Goal: Task Accomplishment & Management: Complete application form

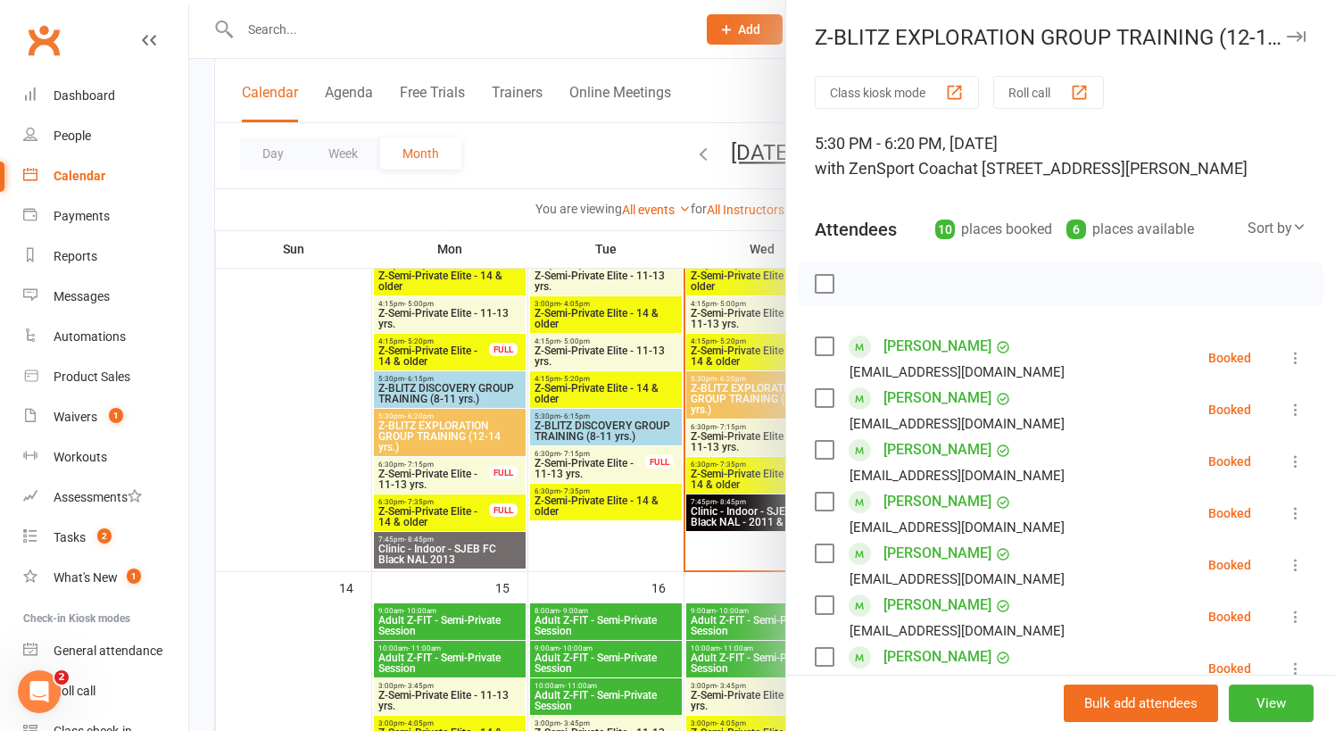
scroll to position [243, 0]
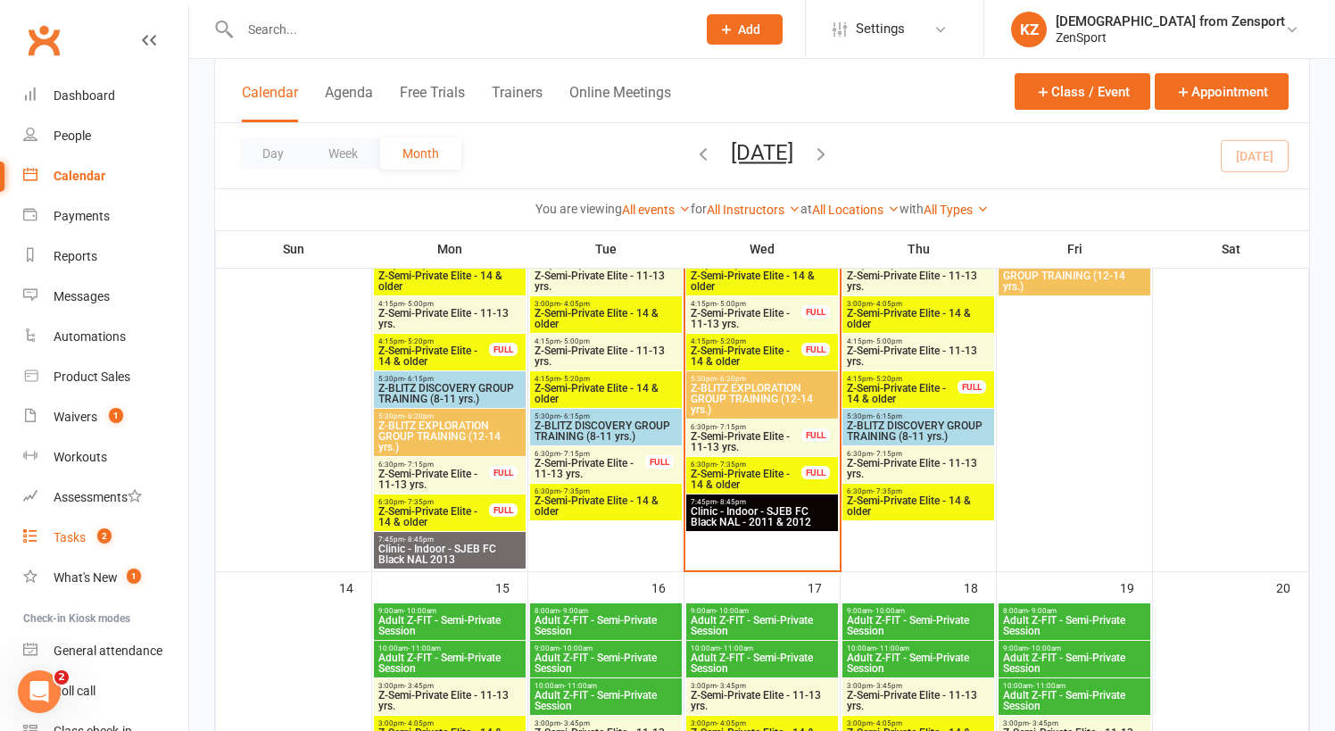
click at [79, 530] on div "Tasks" at bounding box center [70, 537] width 32 height 14
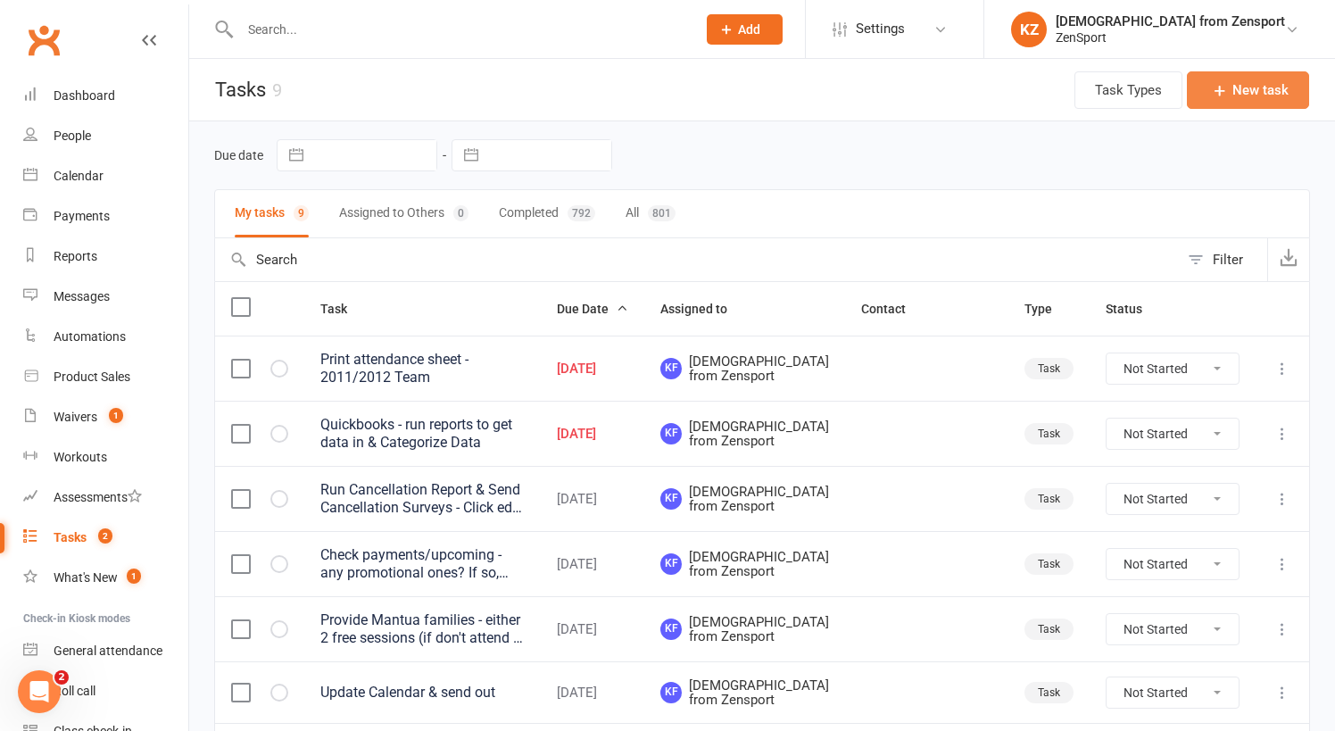
click at [1264, 86] on button "New task" at bounding box center [1247, 89] width 122 height 37
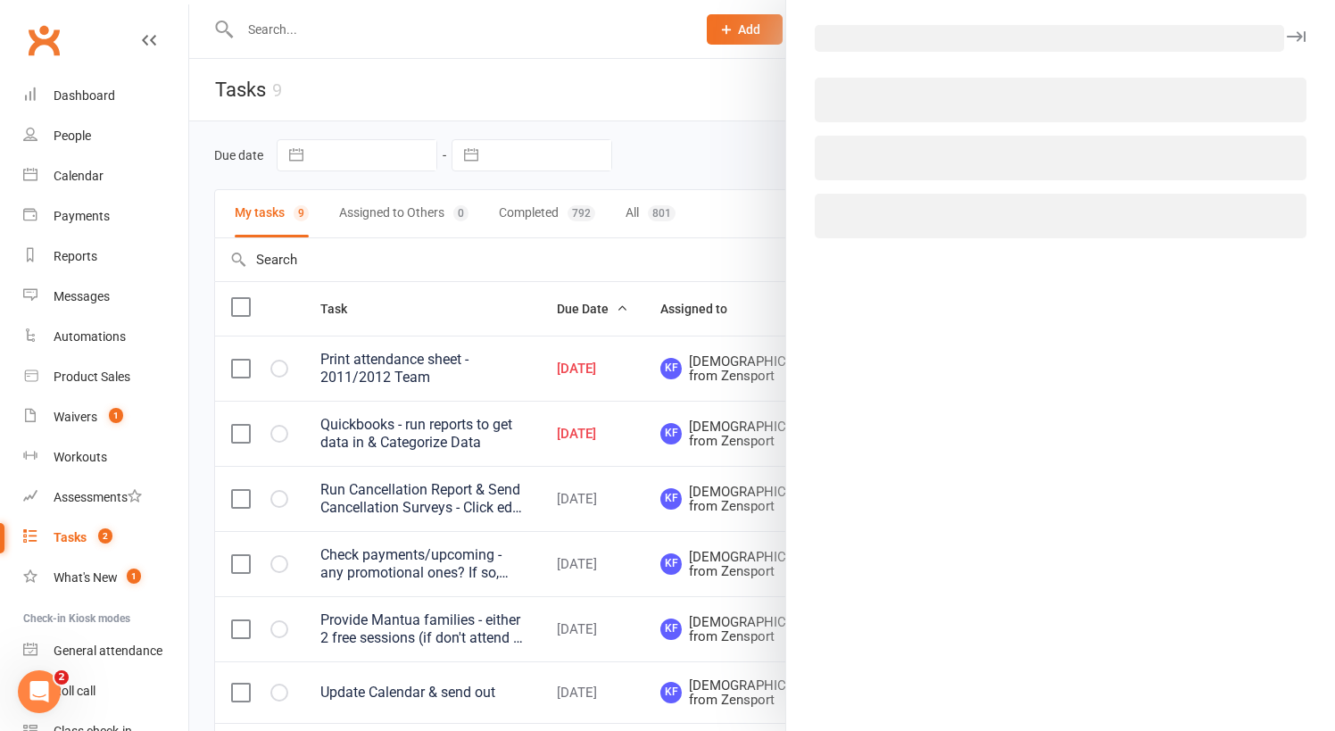
select select "43198"
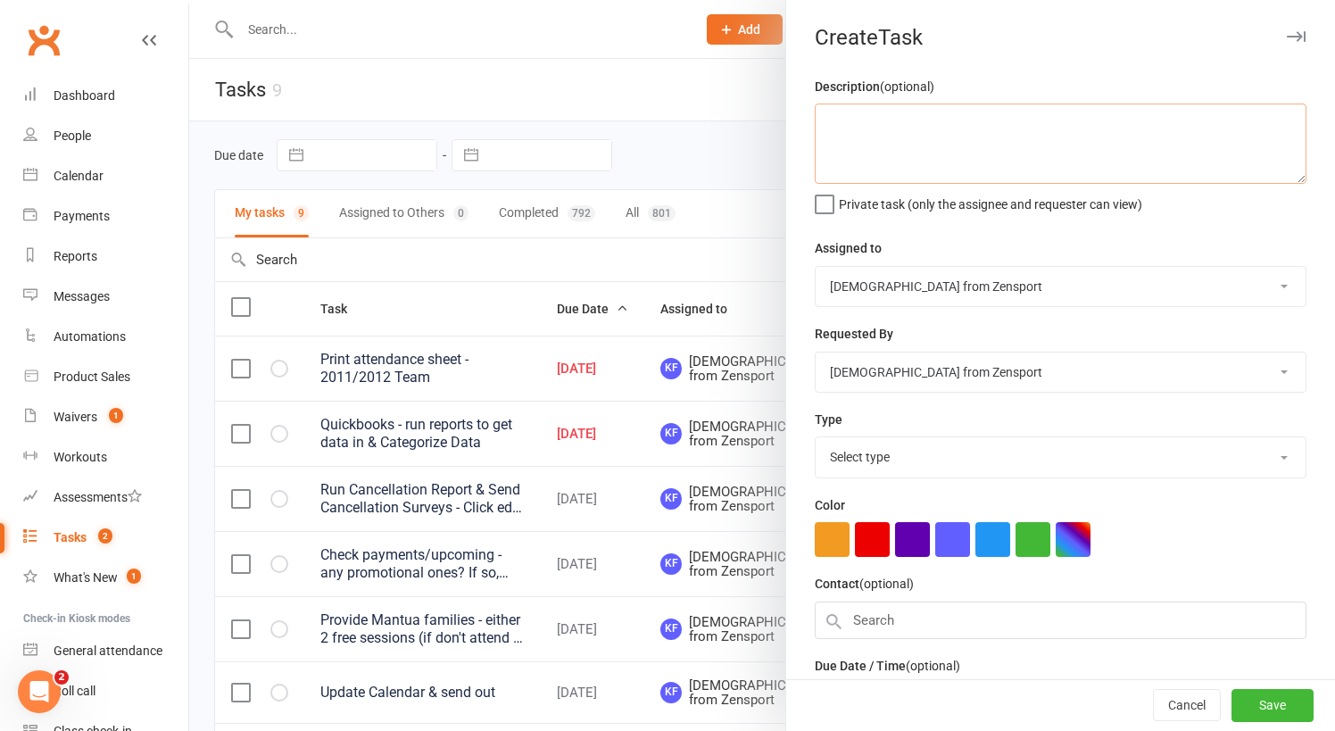
click at [859, 128] on textarea at bounding box center [1060, 143] width 492 height 80
type textarea "Send results"
click at [821, 198] on label "Private task (only the assignee and requester can view)" at bounding box center [977, 200] width 327 height 18
click at [821, 191] on input "Private task (only the assignee and requester can view)" at bounding box center [977, 191] width 327 height 0
select select "9788"
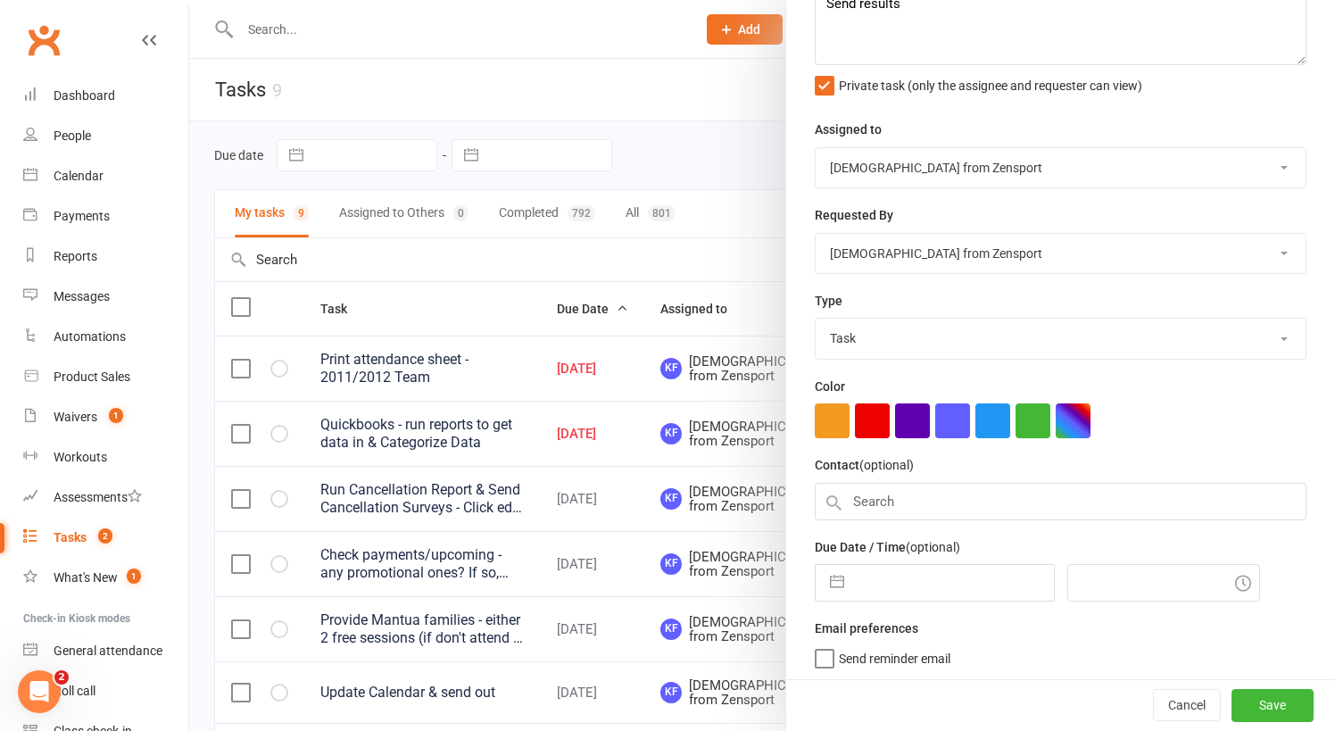
select select "7"
select select "2025"
select select "8"
select select "2025"
select select "9"
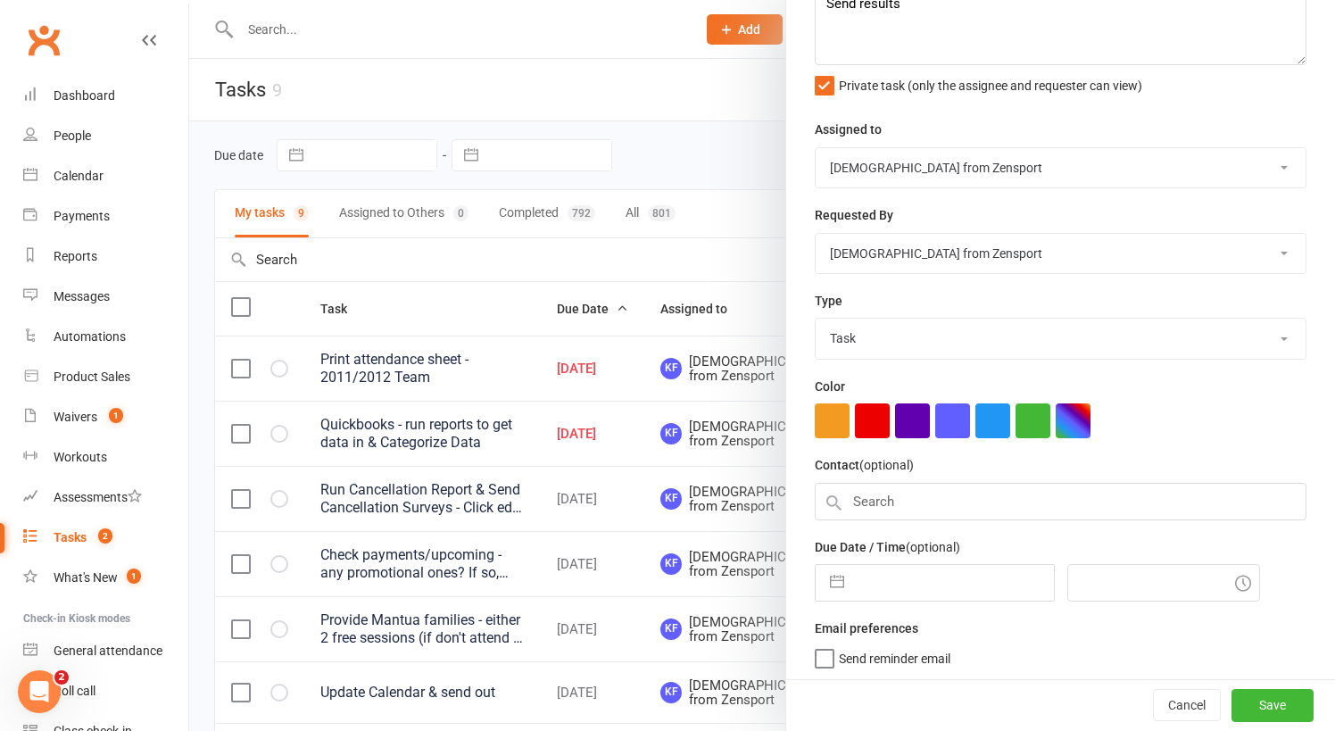
select select "2025"
click at [893, 588] on input "text" at bounding box center [953, 583] width 201 height 36
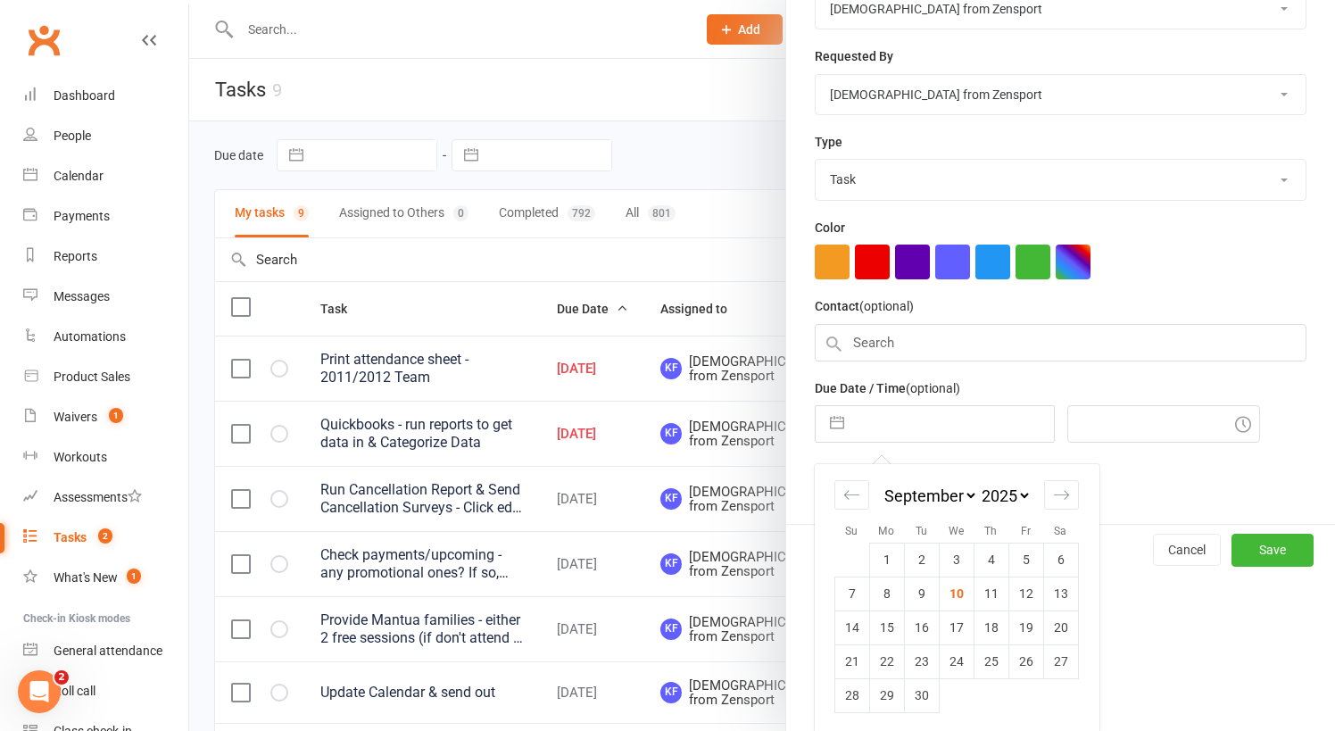
scroll to position [277, 0]
click at [1055, 491] on icon "Move forward to switch to the next month." at bounding box center [1061, 495] width 17 height 17
select select "10"
select select "2025"
click at [893, 686] on td "27" at bounding box center [886, 696] width 35 height 34
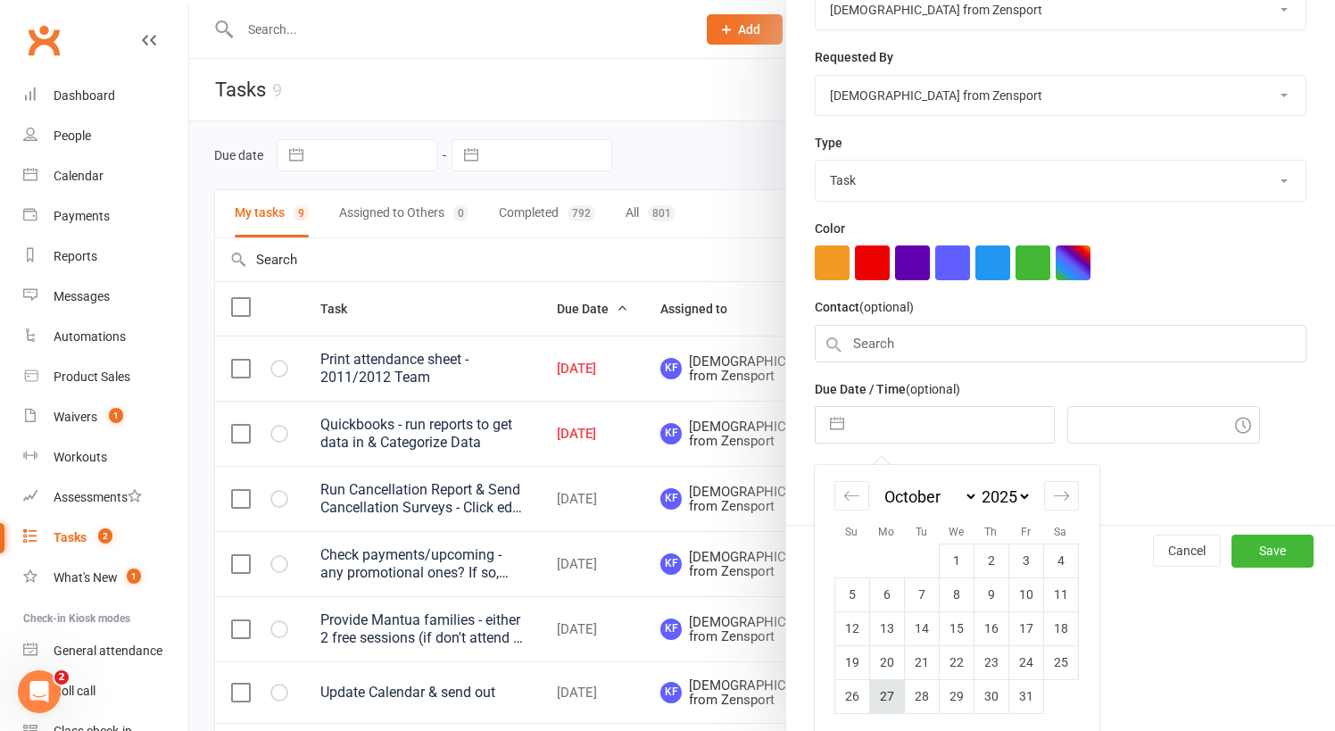
type input "27 Oct 2025"
type input "1:30pm"
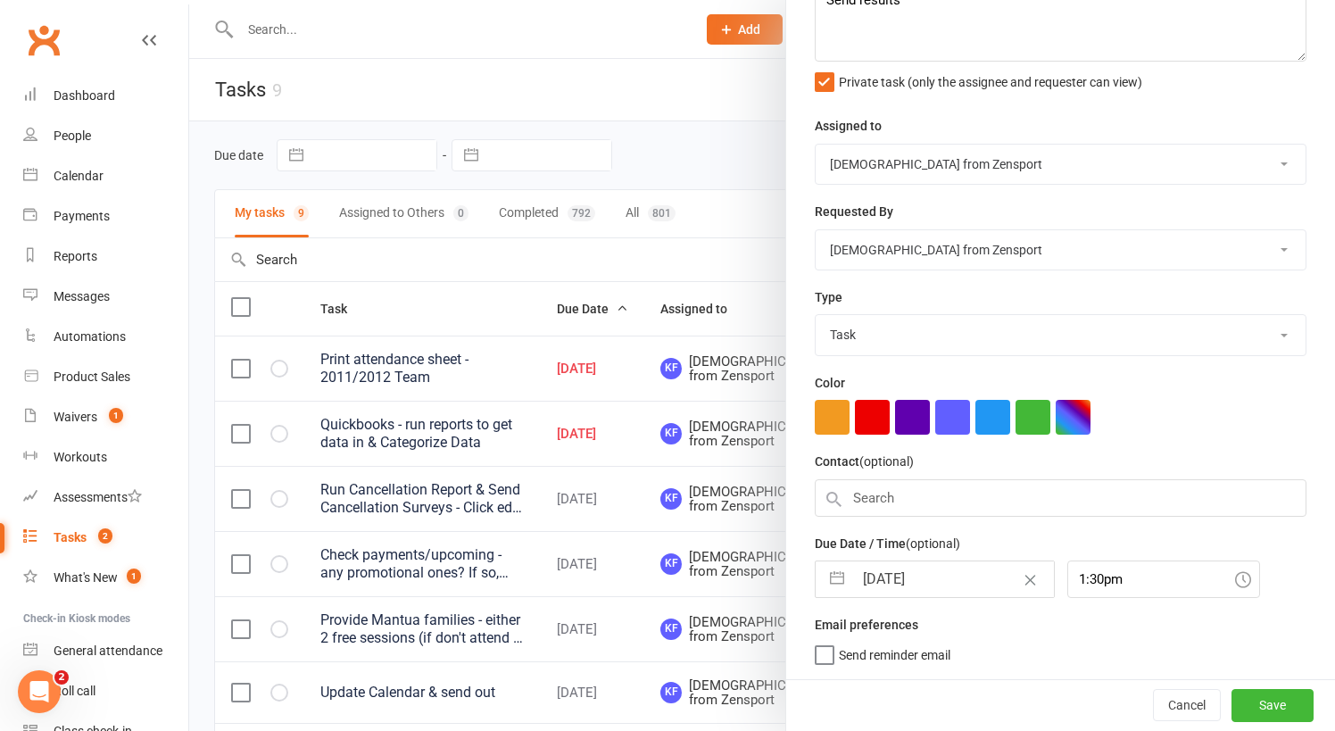
scroll to position [119, 0]
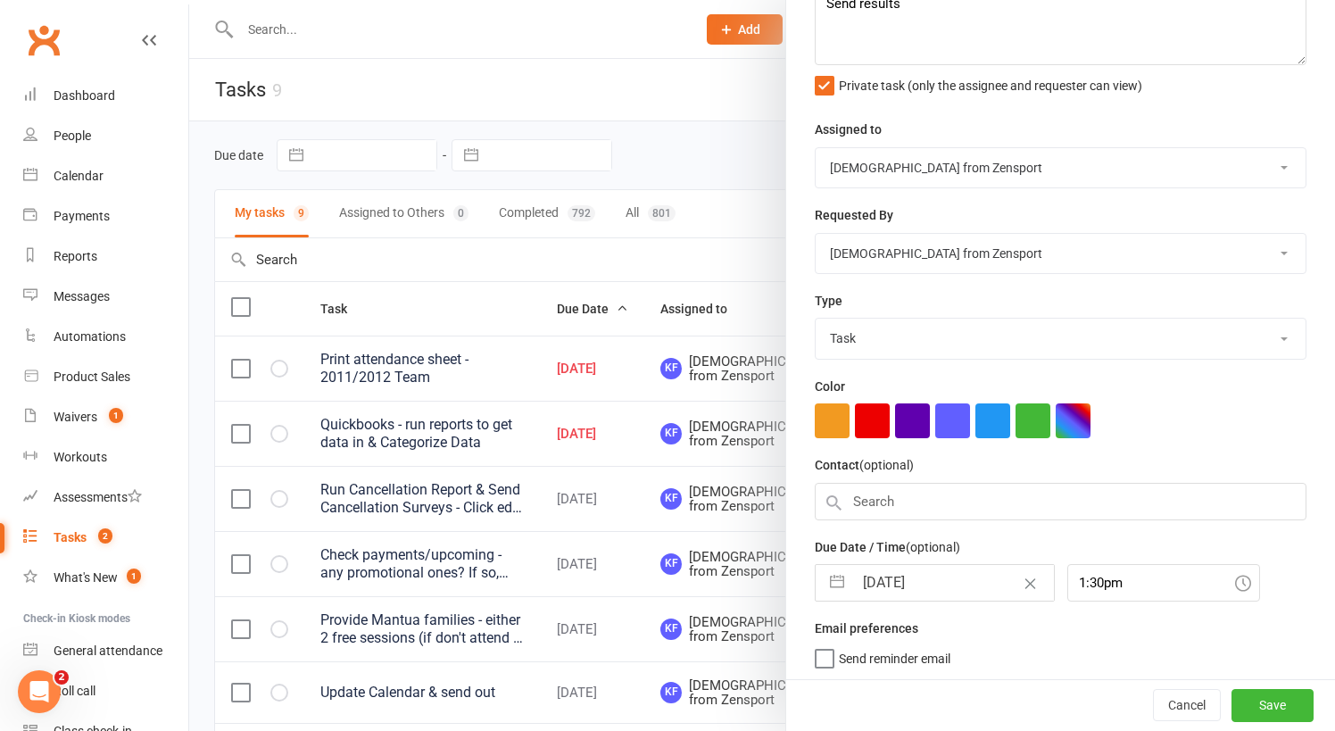
click at [932, 585] on input "27 Oct 2025" at bounding box center [953, 583] width 201 height 36
select select "8"
select select "2025"
select select "9"
select select "2025"
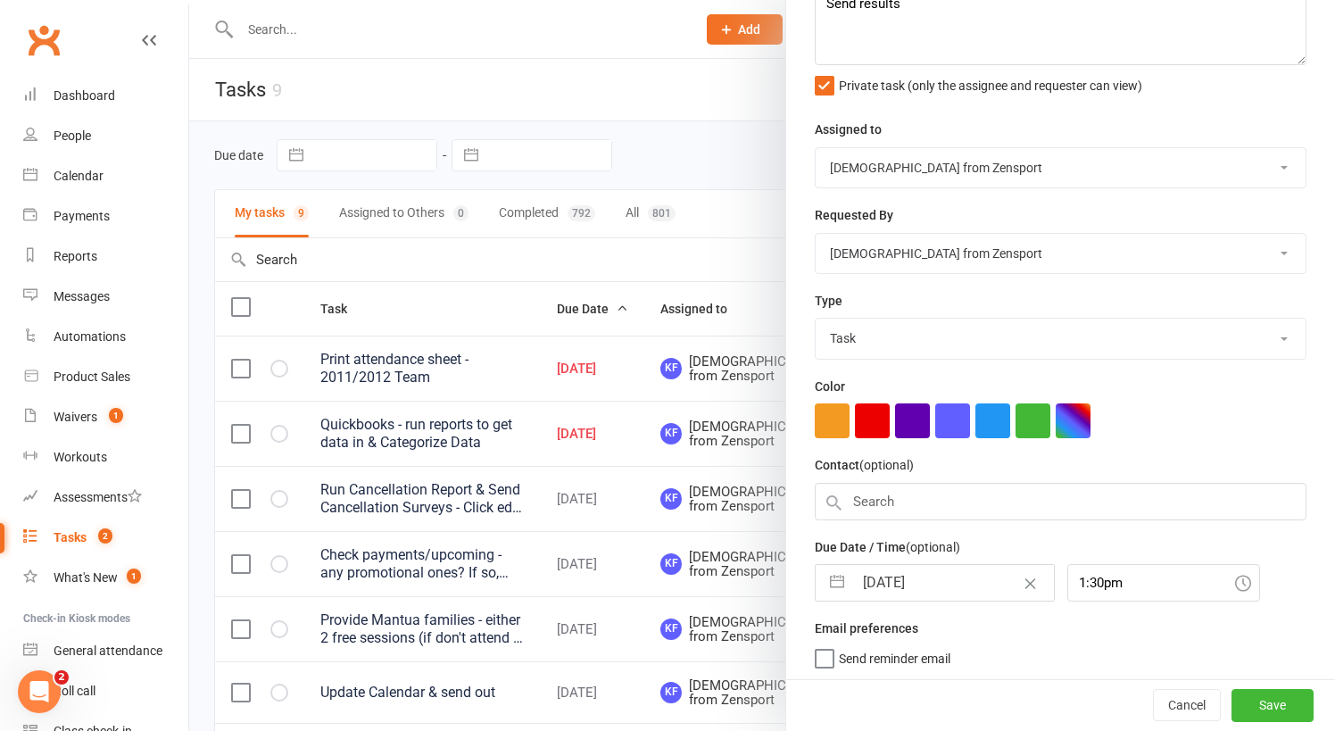
select select "10"
select select "2025"
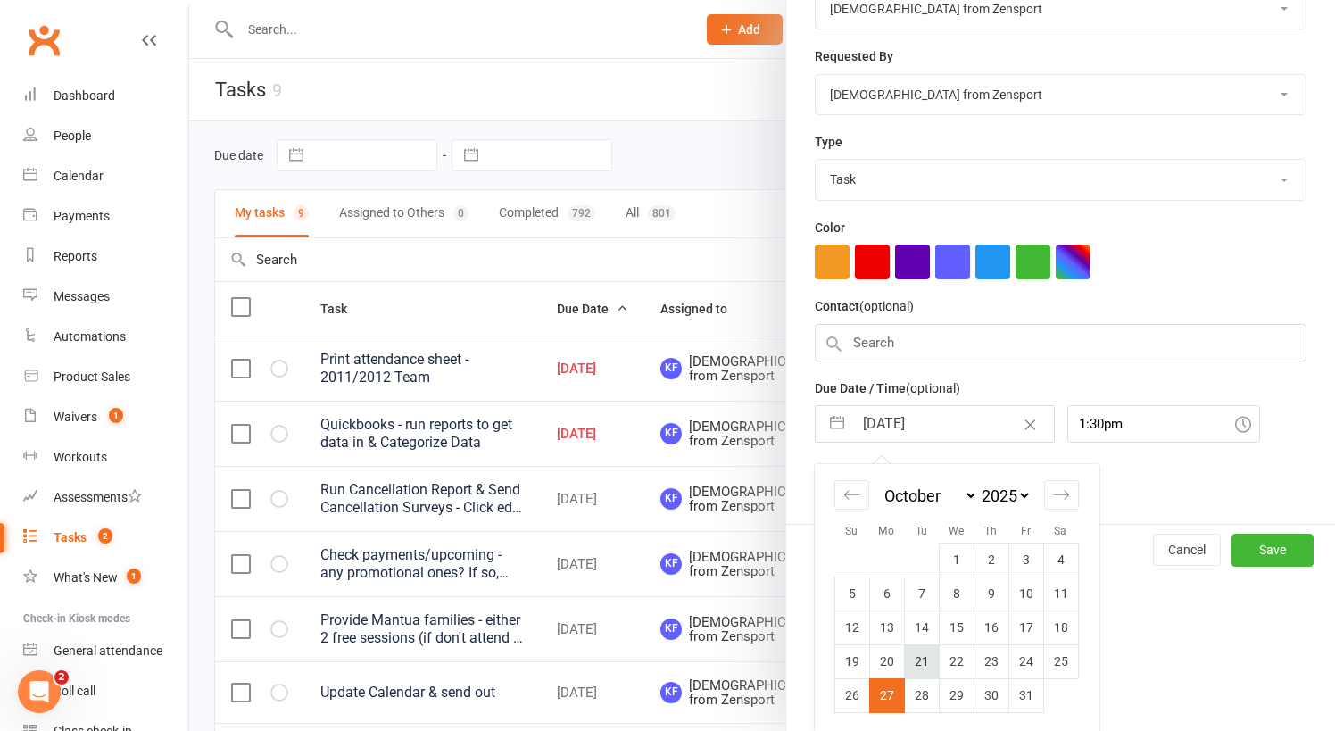
scroll to position [277, 0]
click at [956, 690] on td "29" at bounding box center [955, 696] width 35 height 34
type input "29 Oct 2025"
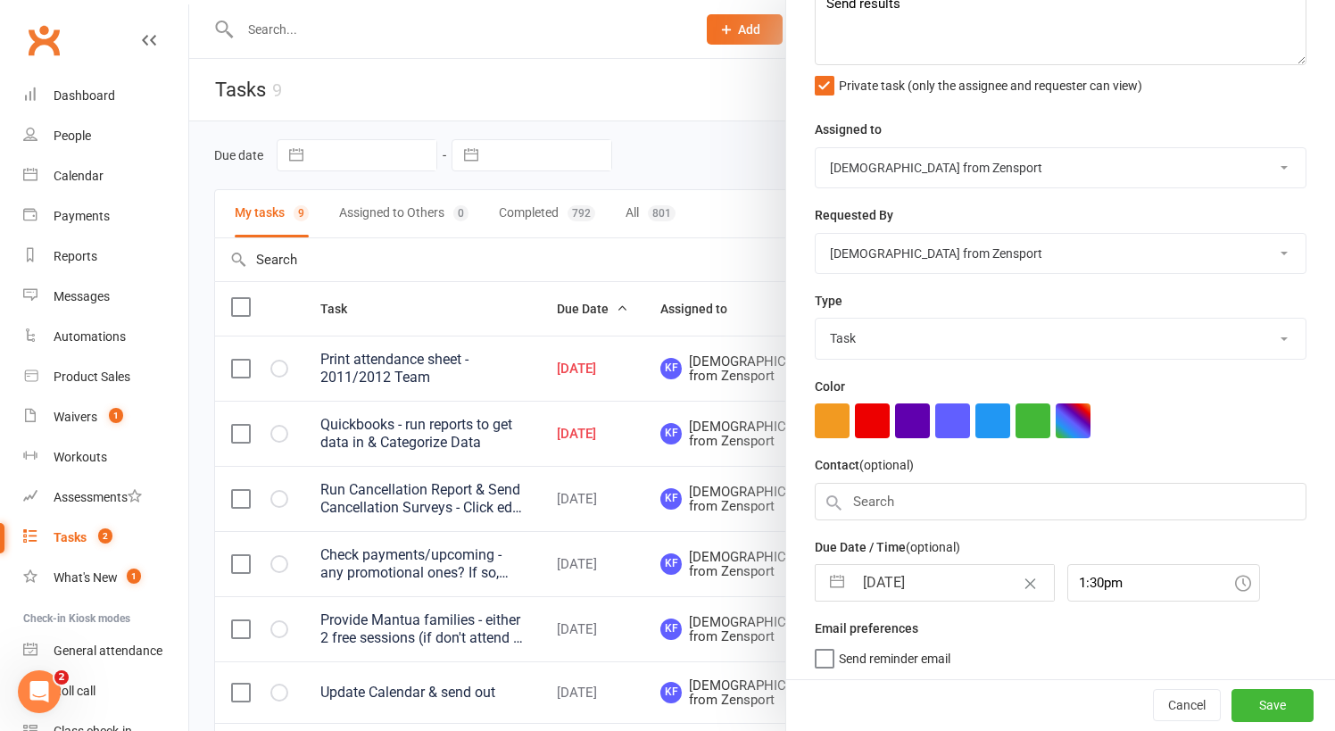
click at [876, 659] on span "Send reminder email" at bounding box center [895, 655] width 112 height 21
click at [876, 645] on input "Send reminder email" at bounding box center [882, 645] width 136 height 0
click at [1287, 700] on button "Save" at bounding box center [1272, 706] width 82 height 32
